Goal: Information Seeking & Learning: Learn about a topic

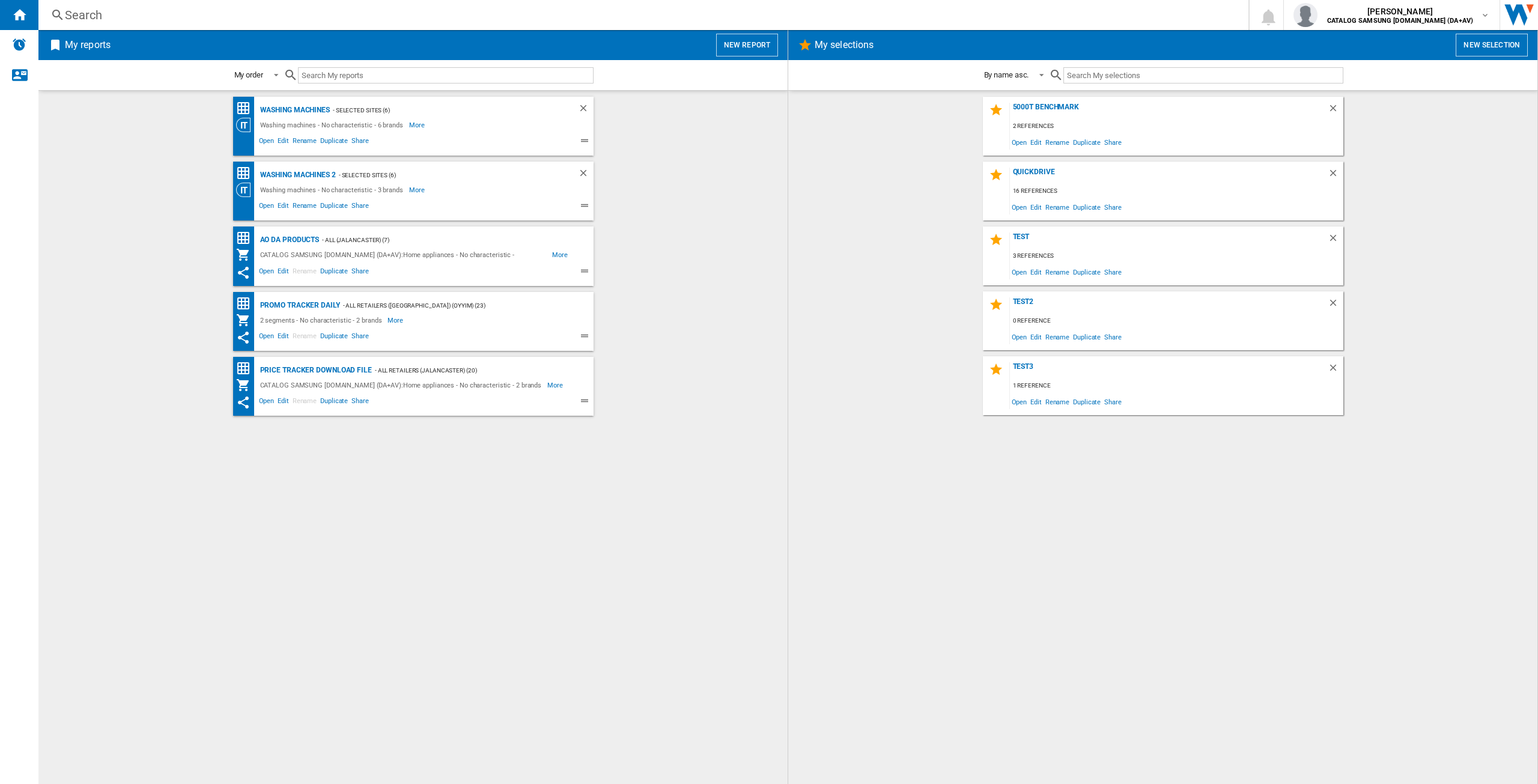
click at [120, 23] on div "Search" at bounding box center [641, 15] width 1152 height 17
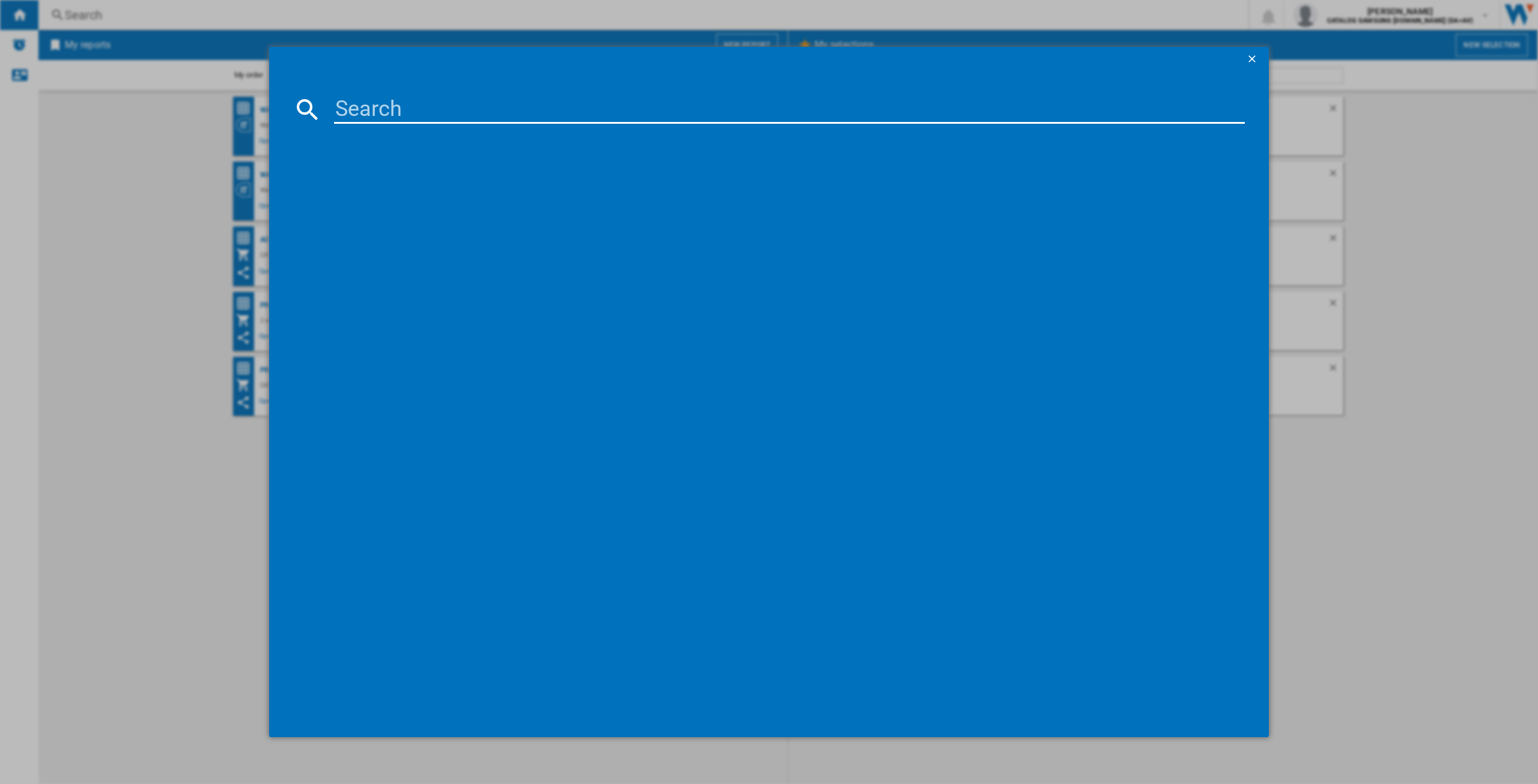
click at [352, 102] on input at bounding box center [789, 109] width 911 height 29
paste input "DW60CG550FSREU"
type input "DW60CG550FSREU"
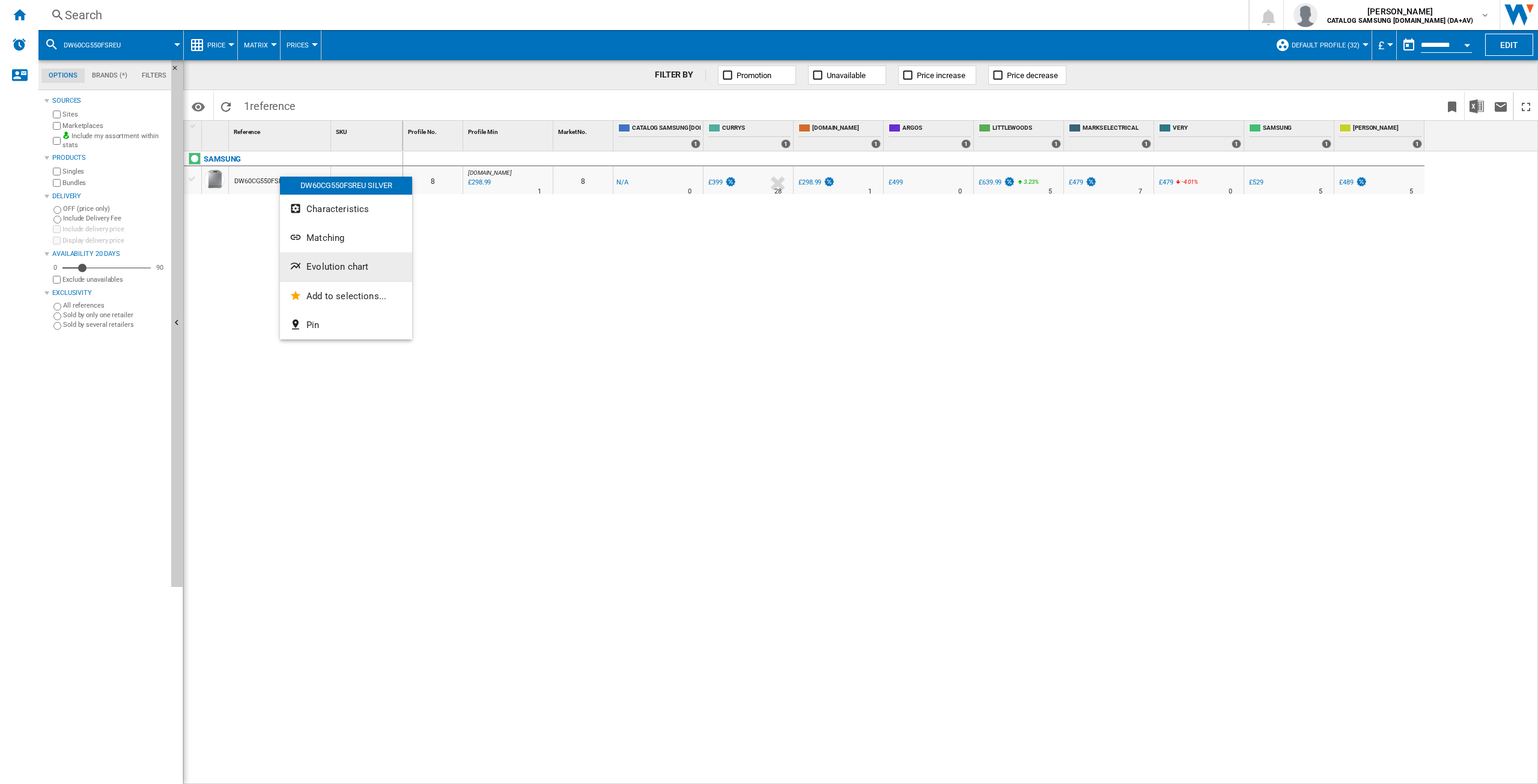
click at [344, 273] on button "Evolution chart" at bounding box center [346, 267] width 132 height 29
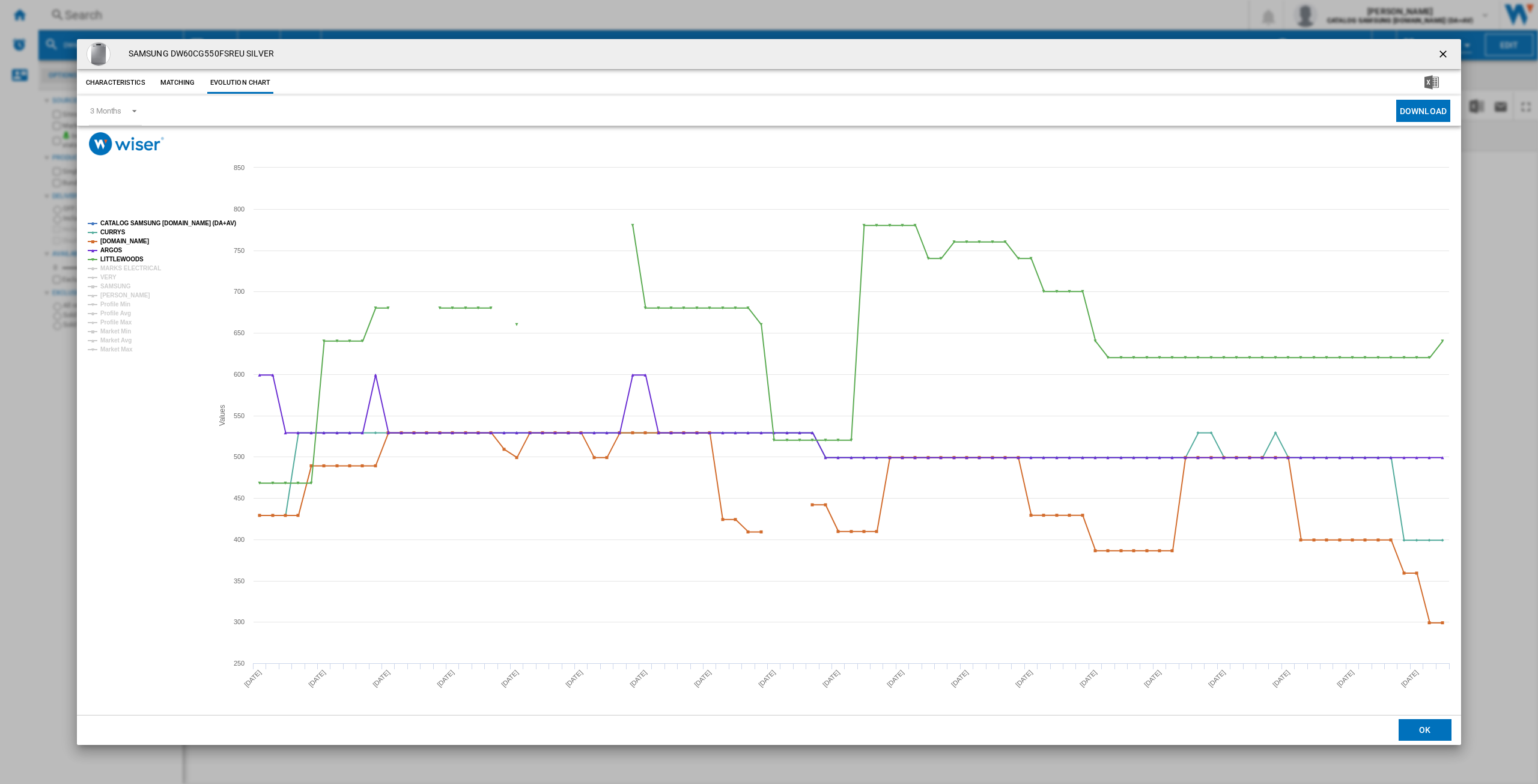
click at [136, 220] on tspan "CATALOG SAMSUNG [DOMAIN_NAME] (DA+AV)" at bounding box center [168, 223] width 136 height 7
click at [119, 268] on tspan "MARKS ELECTRICAL" at bounding box center [130, 268] width 61 height 7
click at [109, 277] on tspan "VERY" at bounding box center [108, 277] width 16 height 7
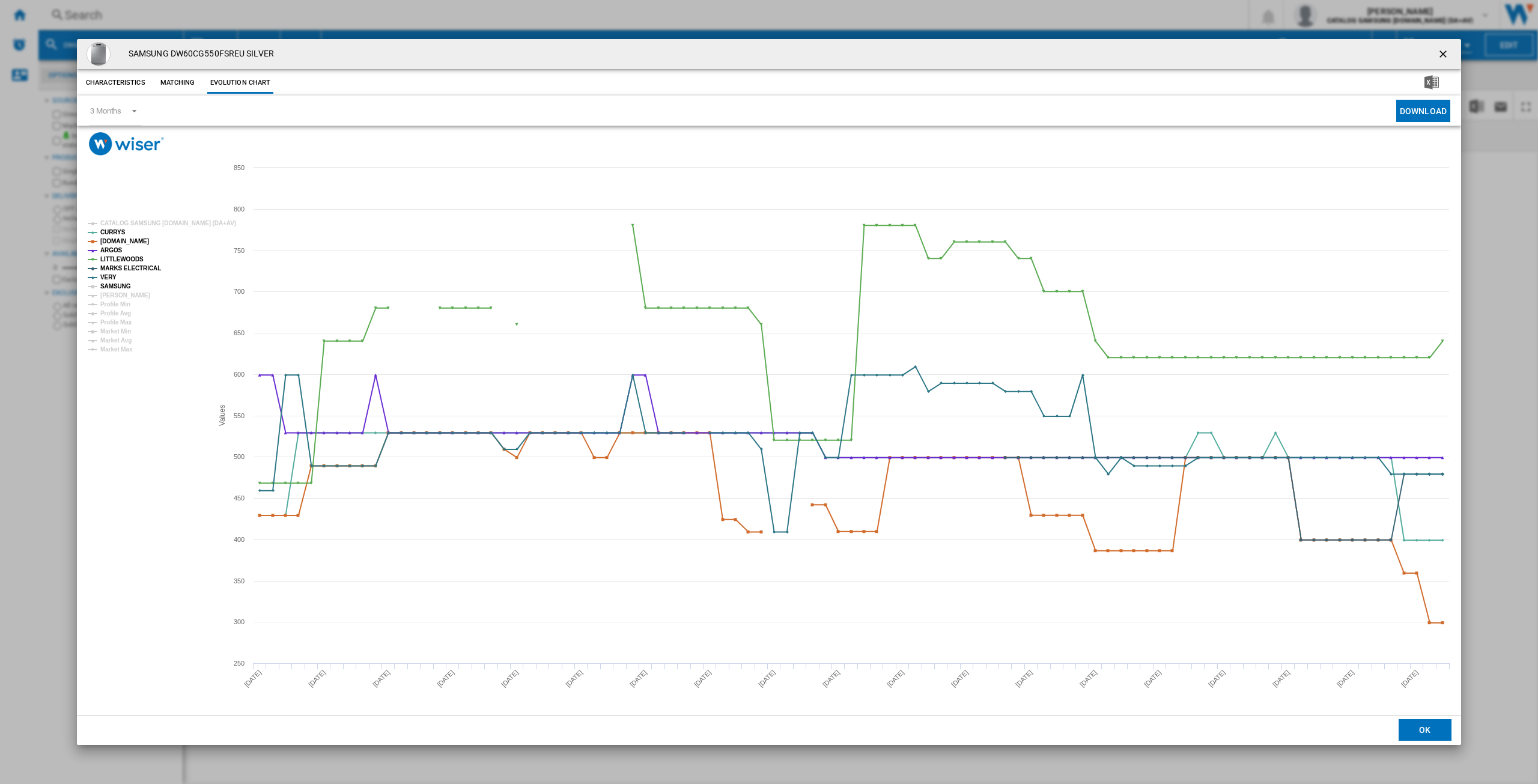
click at [113, 283] on tspan "SAMSUNG" at bounding box center [115, 286] width 31 height 7
click at [118, 296] on tspan "[PERSON_NAME]" at bounding box center [125, 295] width 50 height 7
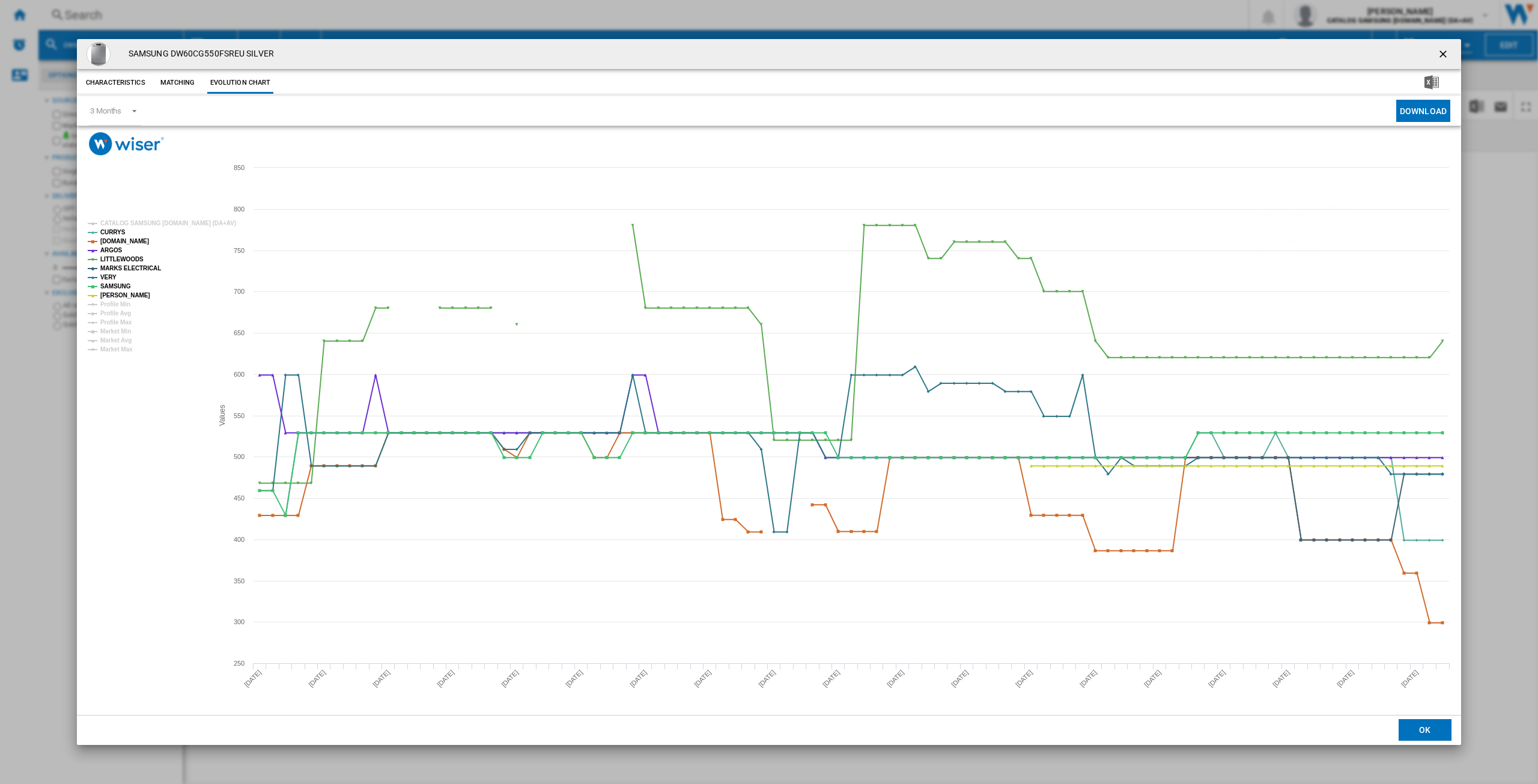
click at [1439, 52] on ng-md-icon "getI18NText('BUTTONS.CLOSE_DIALOG')" at bounding box center [1444, 55] width 14 height 14
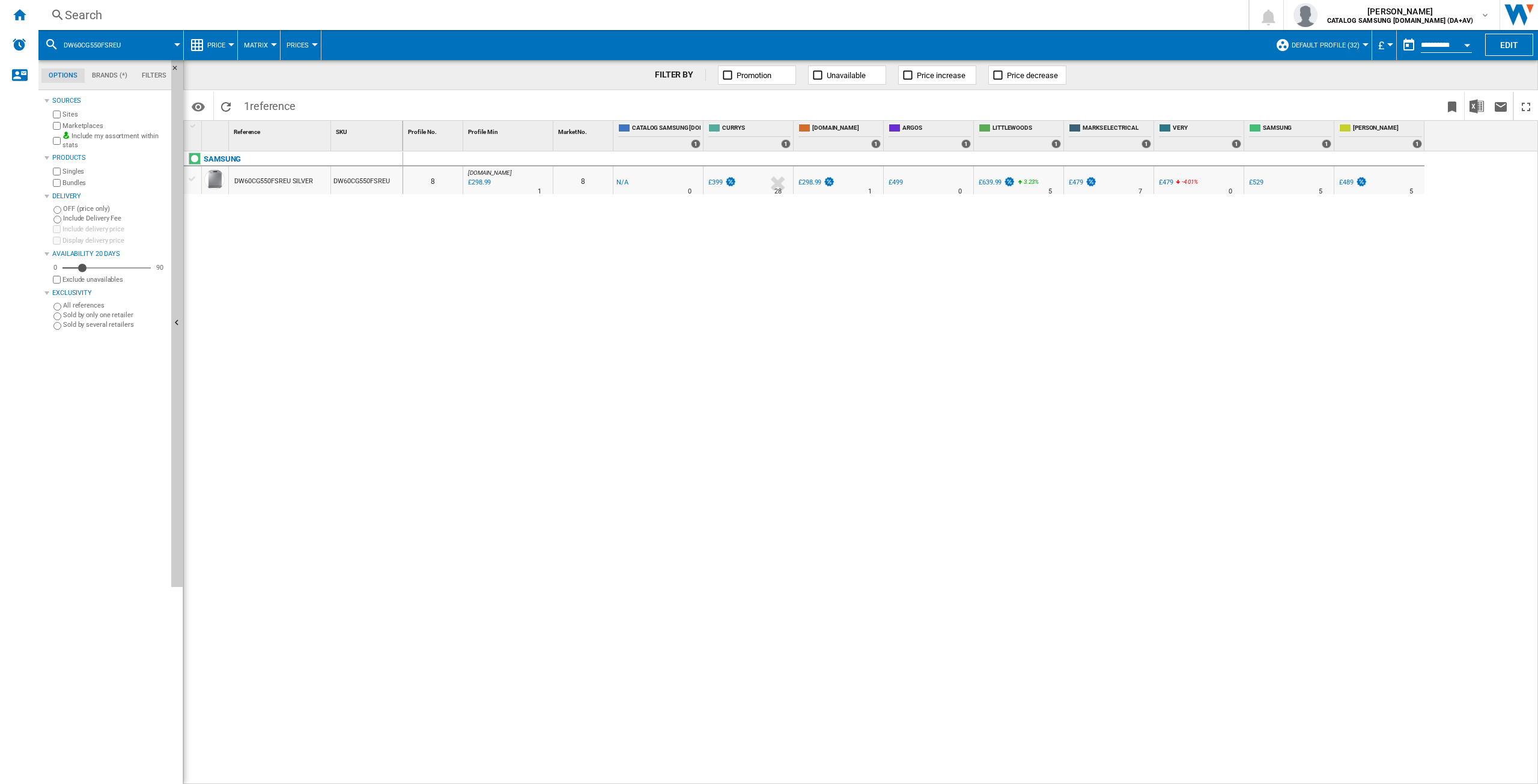
click at [811, 186] on div "£298.99" at bounding box center [809, 182] width 23 height 8
